Goal: Task Accomplishment & Management: Manage account settings

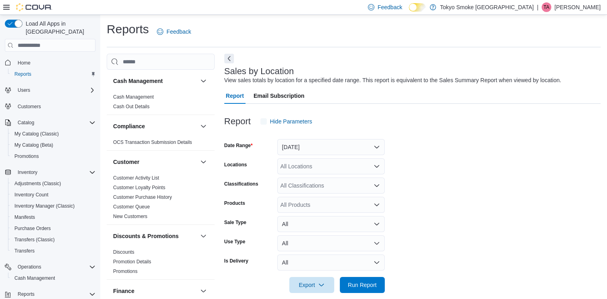
scroll to position [10, 0]
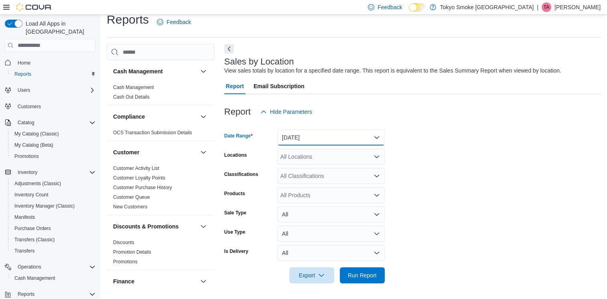
click at [349, 135] on button "Yesterday" at bounding box center [331, 138] width 108 height 16
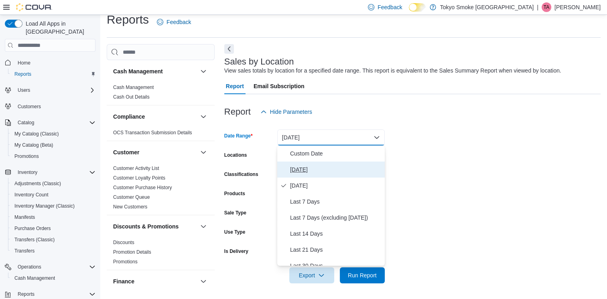
click at [327, 167] on span "Today" at bounding box center [335, 170] width 91 height 10
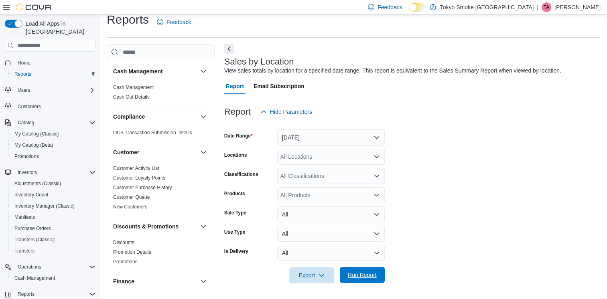
click at [354, 277] on span "Run Report" at bounding box center [362, 275] width 29 height 8
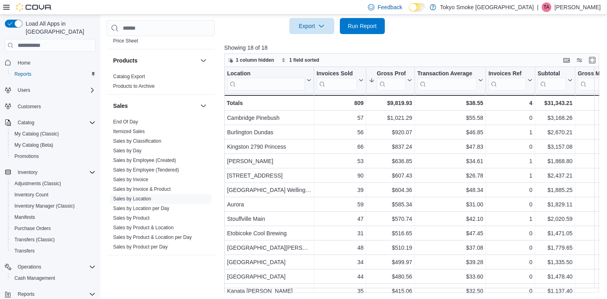
scroll to position [506, 0]
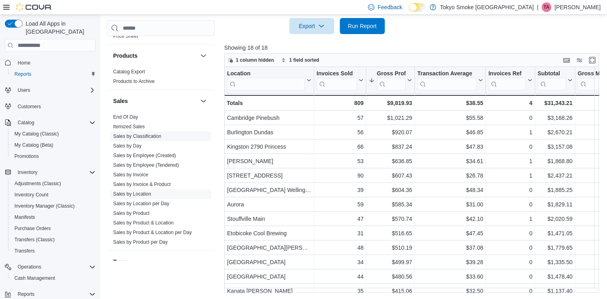
click at [150, 166] on link "Sales by Employee (Tendered)" at bounding box center [146, 165] width 66 height 6
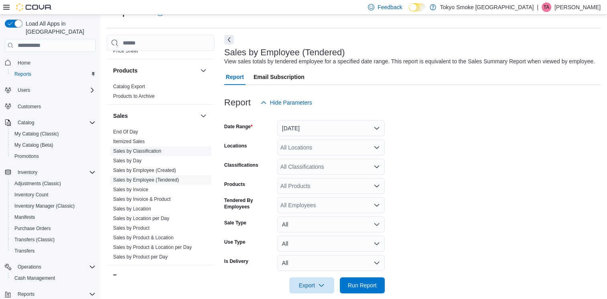
scroll to position [18, 0]
click at [376, 128] on button "Yesterday" at bounding box center [331, 129] width 108 height 16
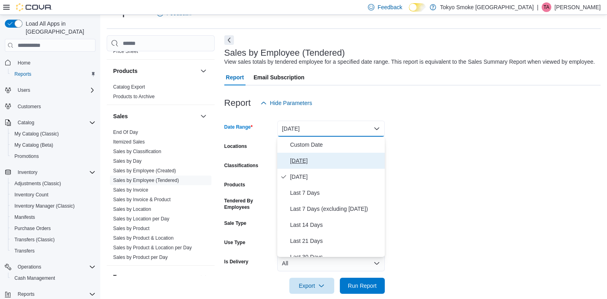
click at [327, 161] on span "Today" at bounding box center [335, 161] width 91 height 10
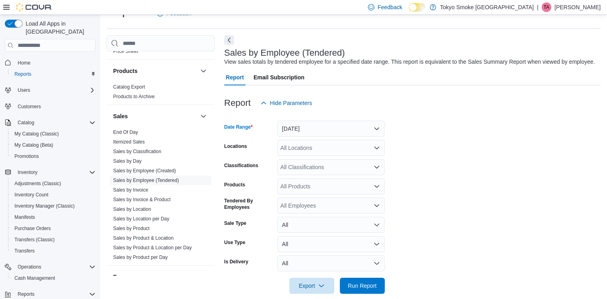
click at [331, 150] on div "All Locations" at bounding box center [331, 148] width 108 height 16
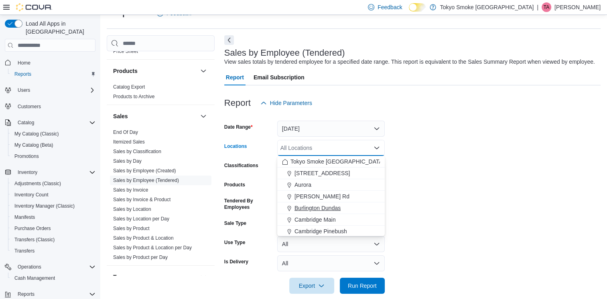
click at [332, 207] on span "Burlington Dundas" at bounding box center [317, 208] width 46 height 8
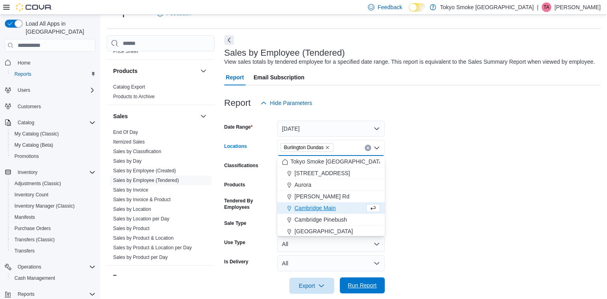
click at [366, 287] on span "Run Report" at bounding box center [362, 286] width 29 height 8
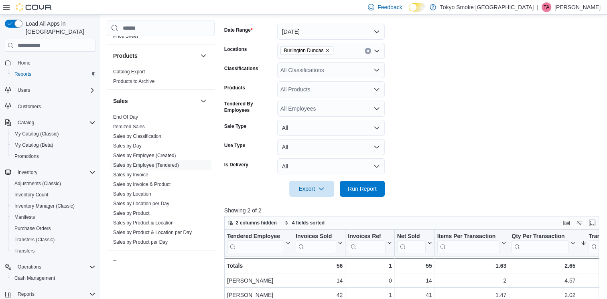
scroll to position [139, 0]
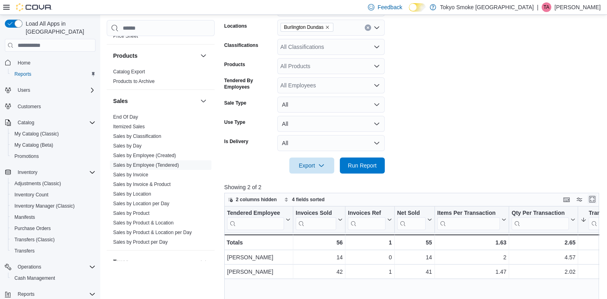
click at [595, 197] on button "Enter fullscreen" at bounding box center [592, 200] width 10 height 10
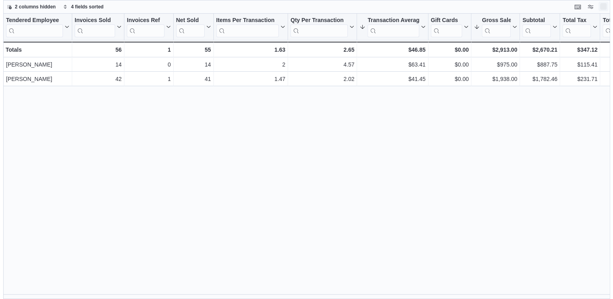
scroll to position [0, 0]
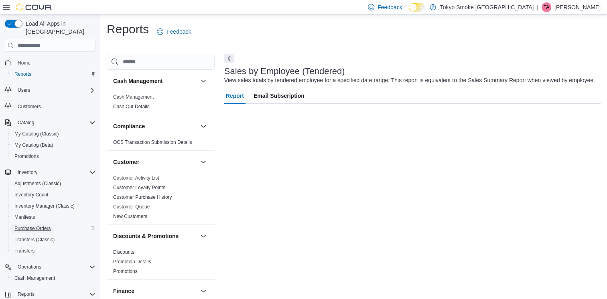
click at [37, 225] on span "Purchase Orders" at bounding box center [32, 228] width 37 height 6
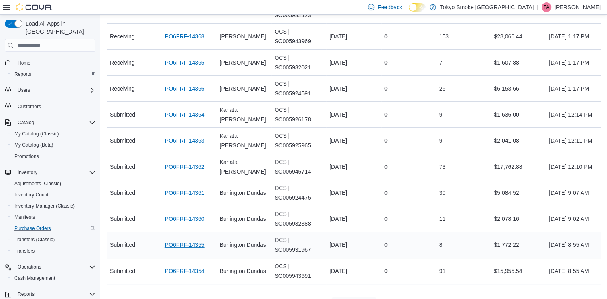
scroll to position [140, 0]
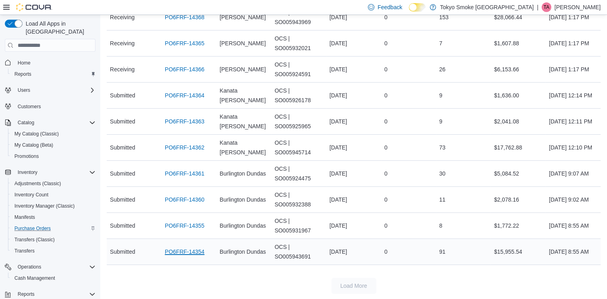
click at [178, 250] on link "PO6FRF-14354" at bounding box center [185, 252] width 40 height 10
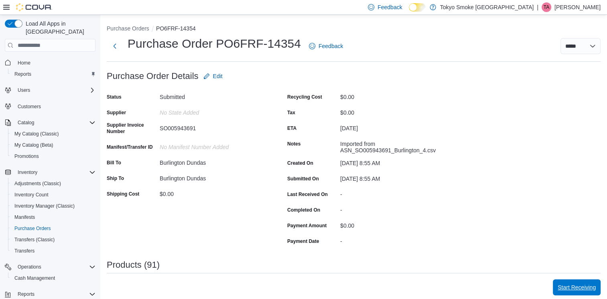
click at [586, 291] on span "Start Receiving" at bounding box center [577, 288] width 38 height 8
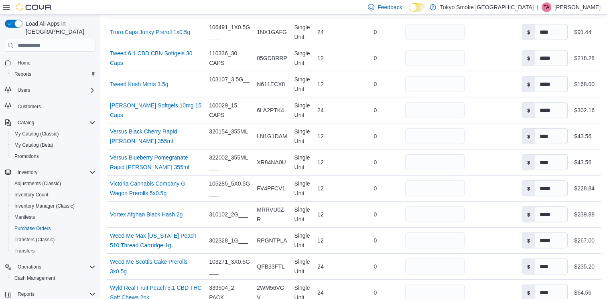
scroll to position [2507, 0]
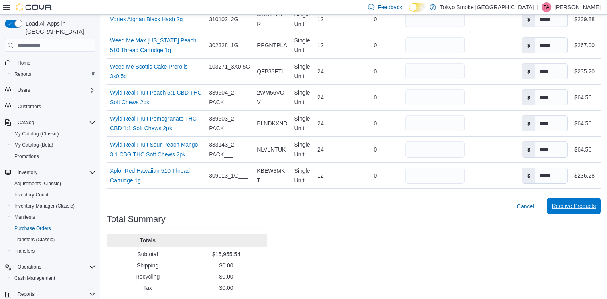
click at [582, 202] on span "Receive Products" at bounding box center [574, 206] width 44 height 8
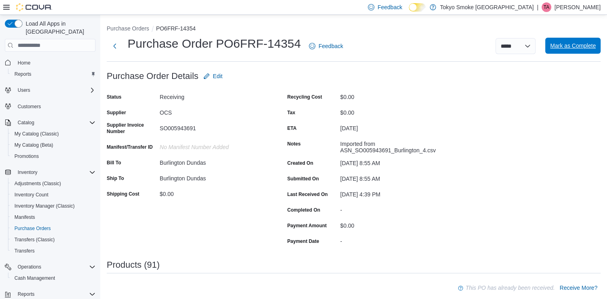
click at [576, 46] on span "Mark as Complete" at bounding box center [573, 46] width 46 height 8
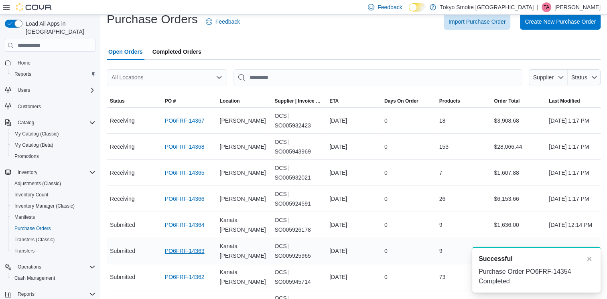
scroll to position [114, 0]
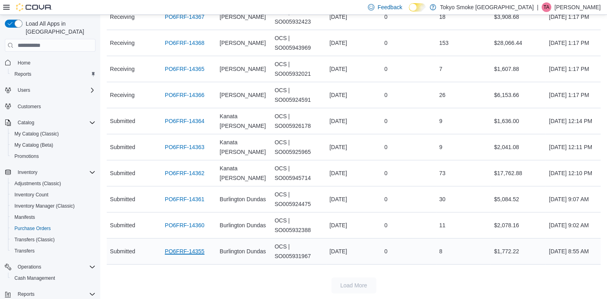
click at [197, 251] on link "PO6FRF-14355" at bounding box center [185, 252] width 40 height 10
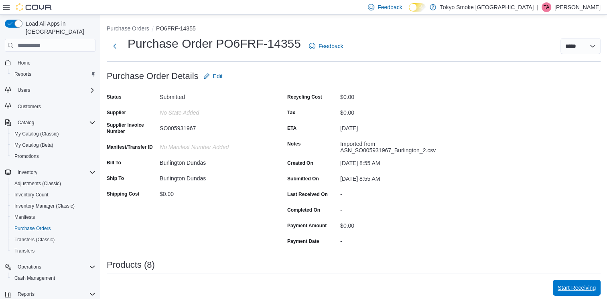
click at [569, 289] on span "Start Receiving" at bounding box center [577, 288] width 38 height 8
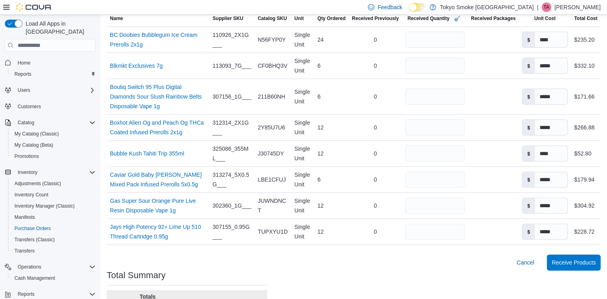
scroll to position [301, 0]
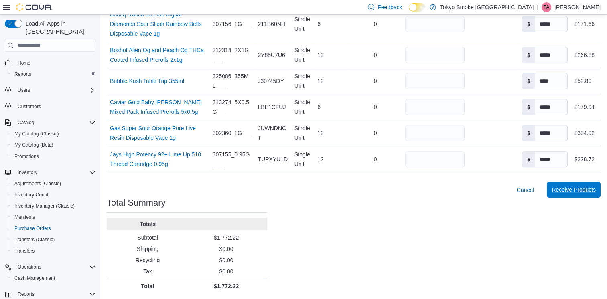
click at [581, 193] on span "Receive Products" at bounding box center [574, 190] width 44 height 16
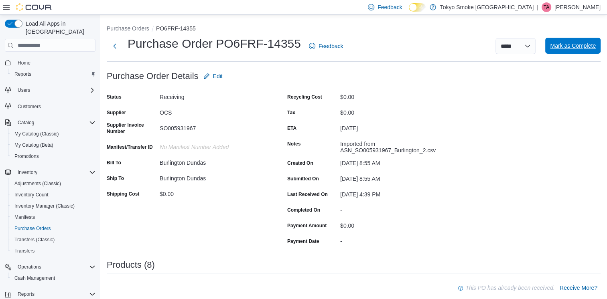
click at [578, 47] on span "Mark as Complete" at bounding box center [573, 46] width 46 height 8
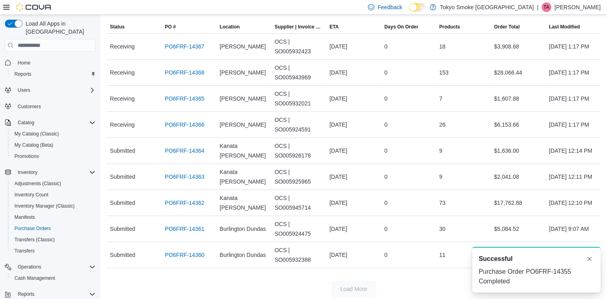
scroll to position [88, 0]
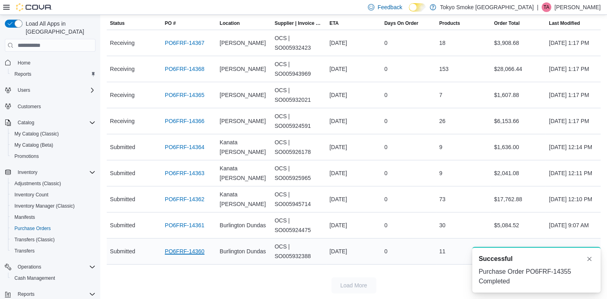
click at [194, 252] on link "PO6FRF-14360" at bounding box center [185, 252] width 40 height 10
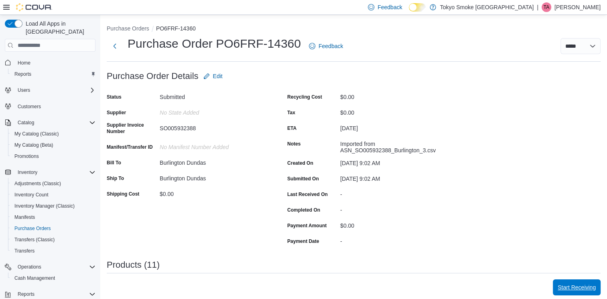
click at [588, 292] on span "Start Receiving" at bounding box center [577, 288] width 38 height 16
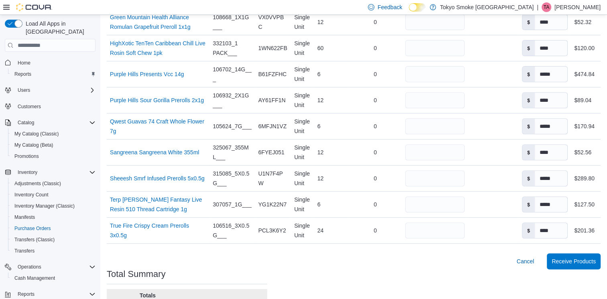
scroll to position [321, 0]
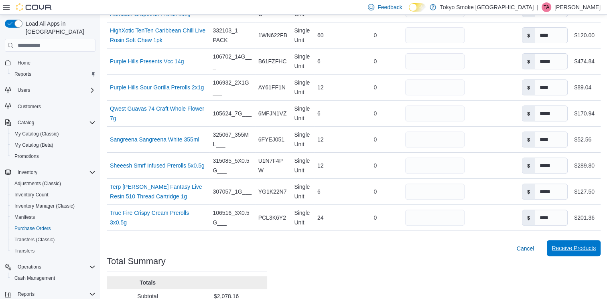
click at [587, 242] on span "Receive Products" at bounding box center [574, 248] width 44 height 16
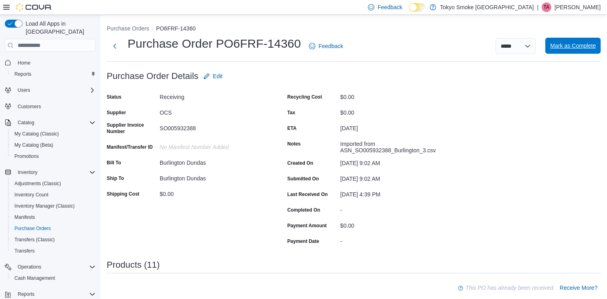
click at [580, 45] on span "Mark as Complete" at bounding box center [573, 46] width 46 height 8
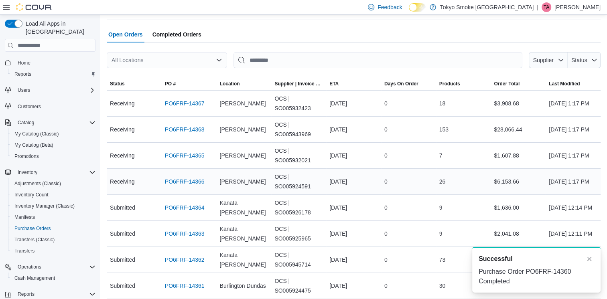
scroll to position [62, 0]
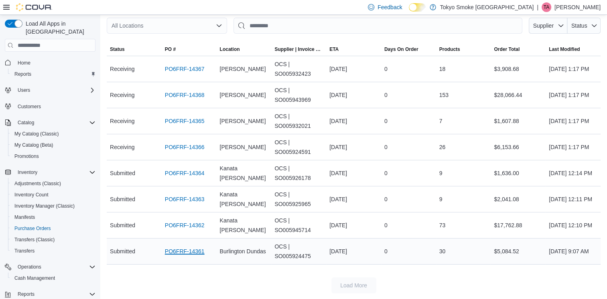
click at [179, 252] on link "PO6FRF-14361" at bounding box center [185, 252] width 40 height 10
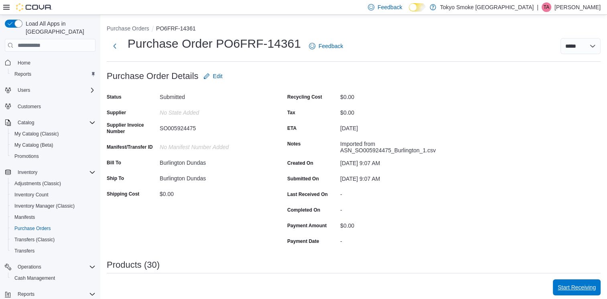
click at [594, 286] on span "Start Receiving" at bounding box center [577, 288] width 38 height 8
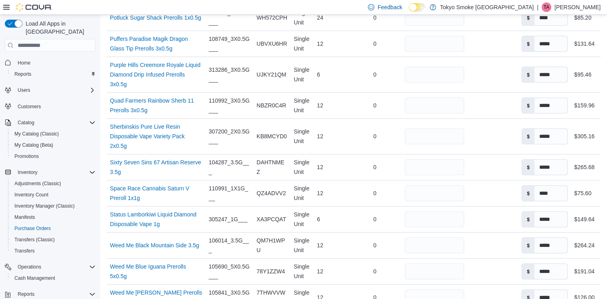
scroll to position [902, 0]
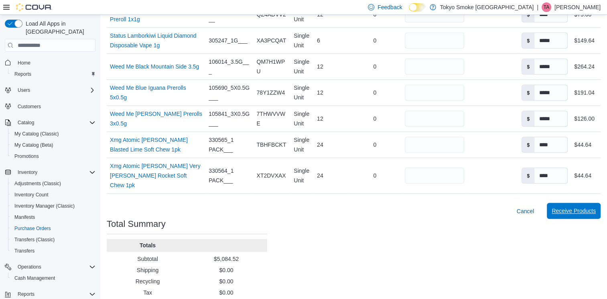
click at [571, 207] on span "Receive Products" at bounding box center [574, 211] width 44 height 8
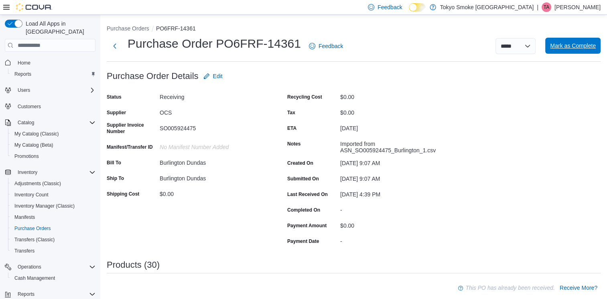
click at [564, 49] on span "Mark as Complete" at bounding box center [573, 46] width 46 height 8
